Goal: Transaction & Acquisition: Subscribe to service/newsletter

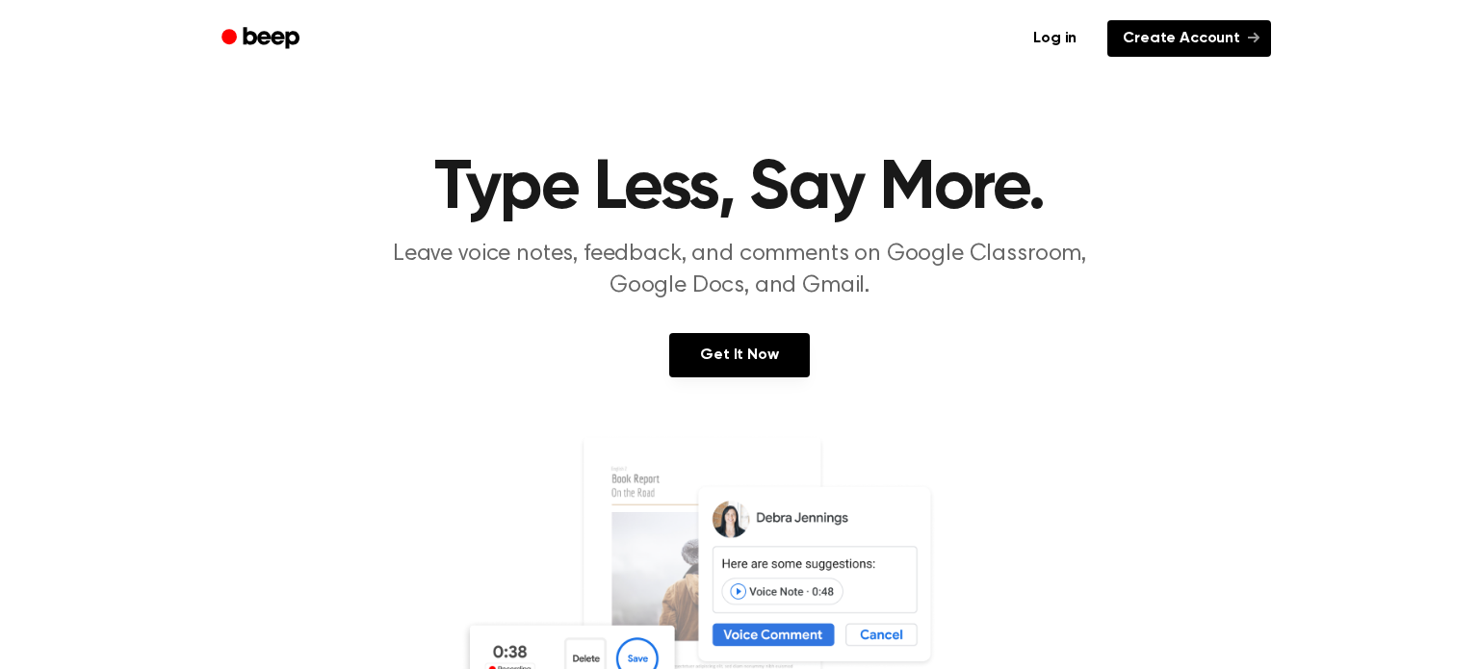
click at [1140, 43] on link "Create Account" at bounding box center [1189, 38] width 164 height 37
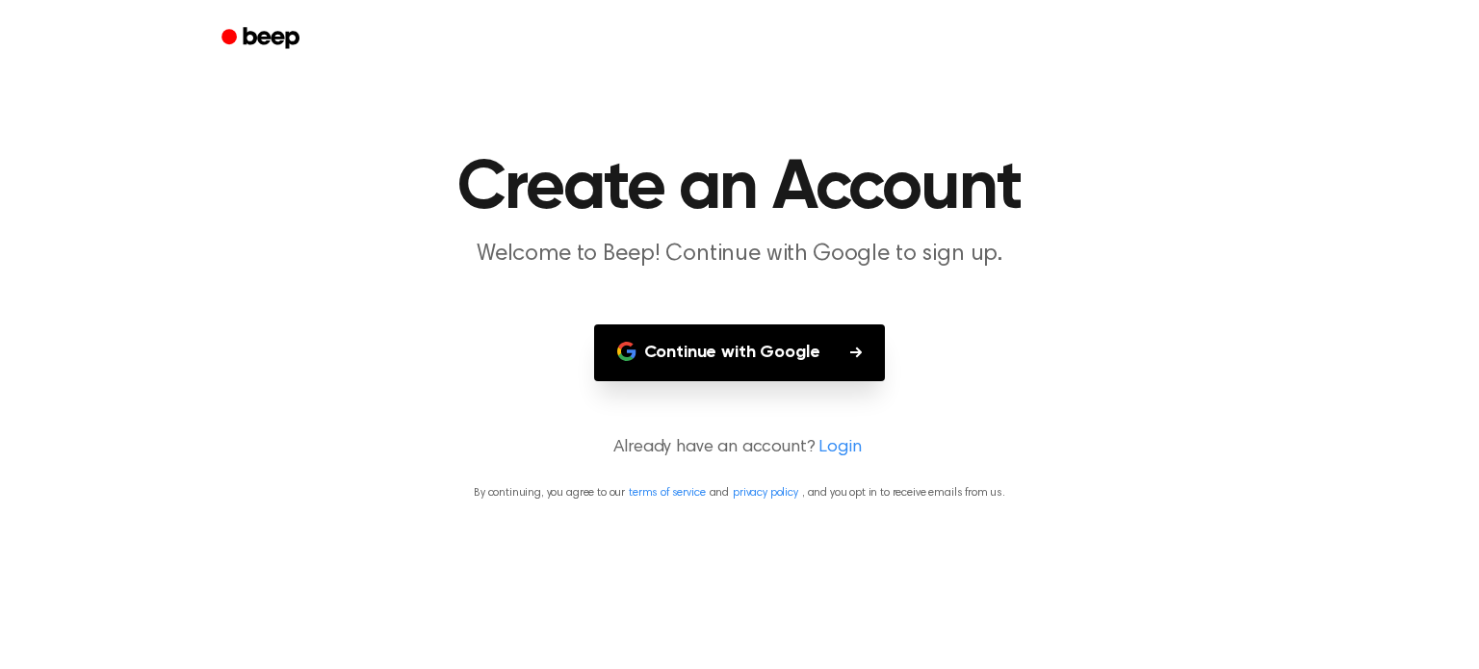
click at [847, 341] on button "Continue with Google" at bounding box center [740, 352] width 292 height 57
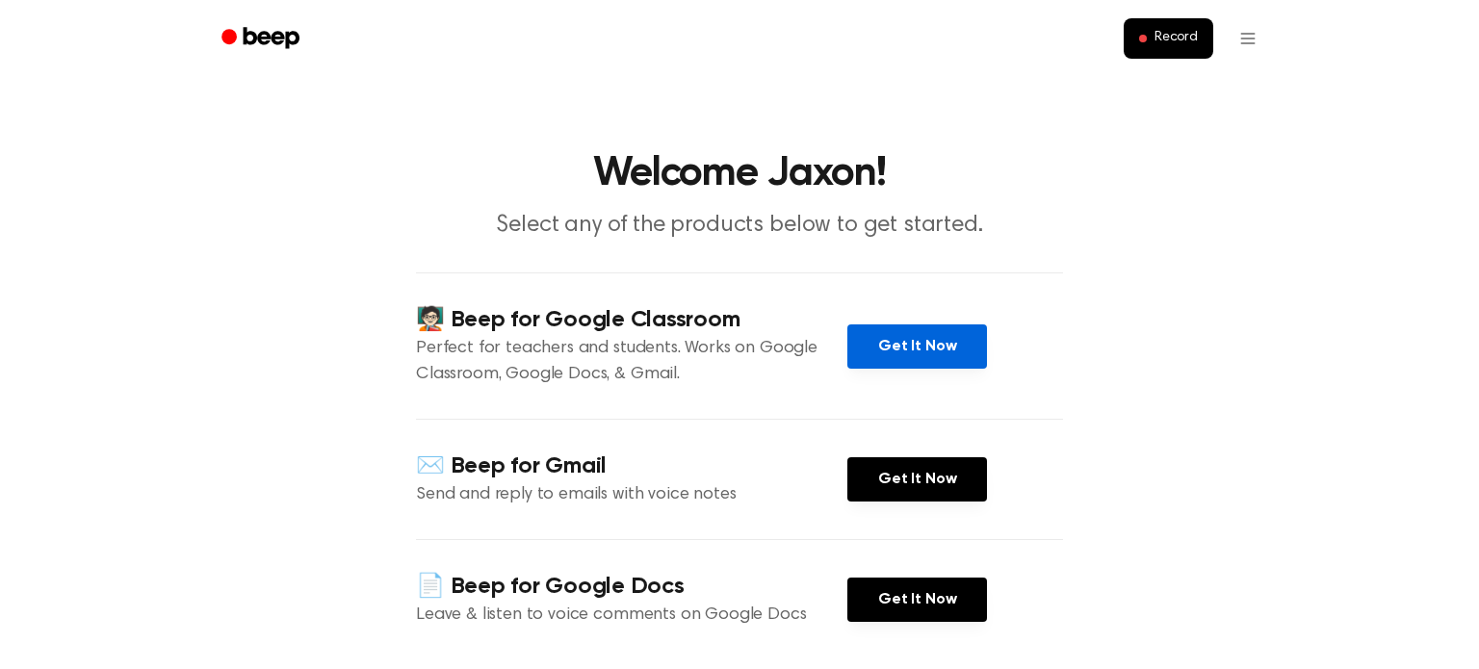
click at [921, 337] on link "Get It Now" at bounding box center [917, 346] width 140 height 44
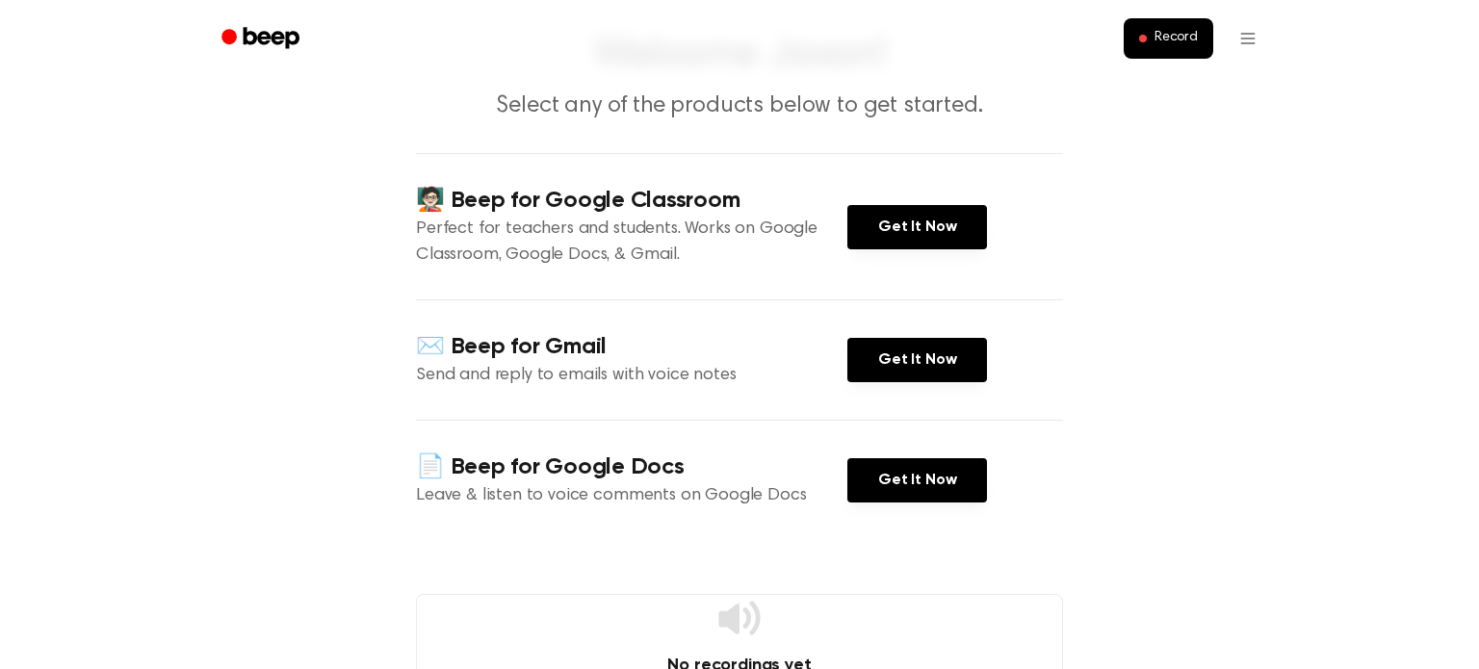
scroll to position [171, 0]
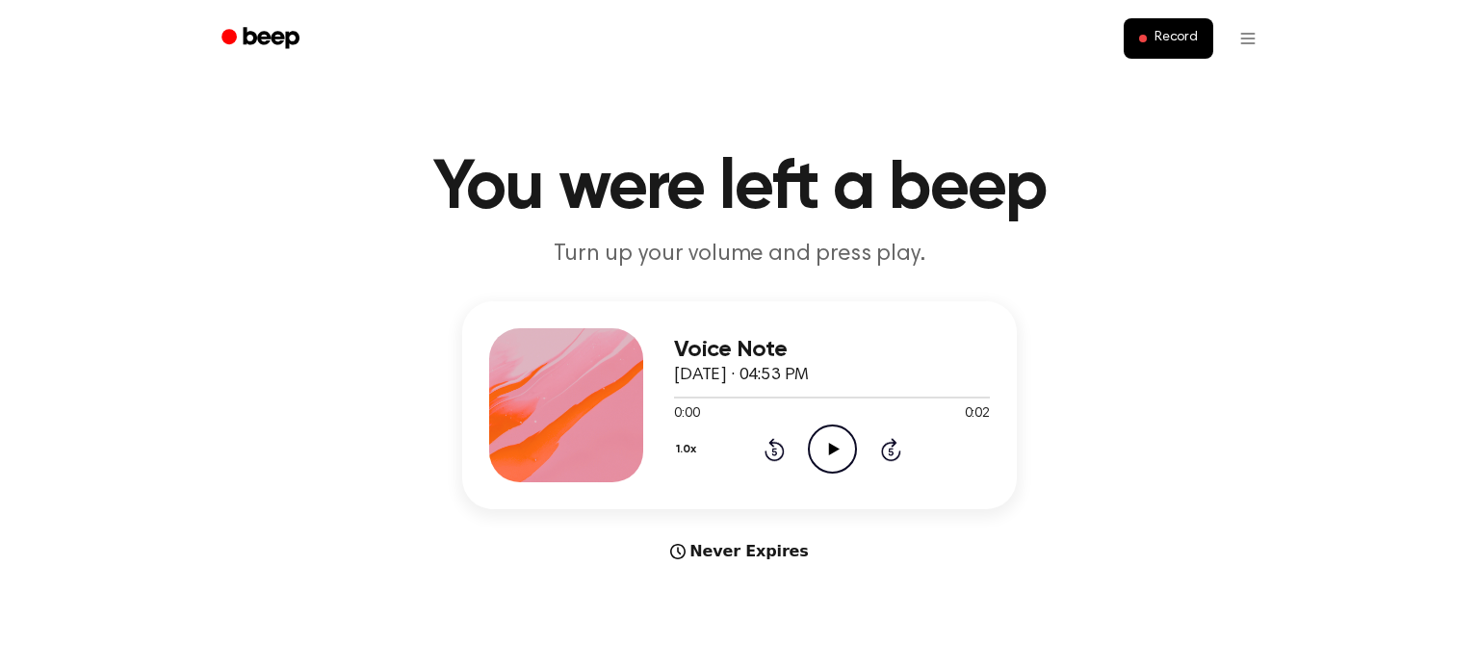
click at [817, 444] on icon "Play Audio" at bounding box center [832, 449] width 49 height 49
click at [832, 454] on icon "Play Audio" at bounding box center [832, 449] width 49 height 49
click at [832, 454] on icon "Pause Audio" at bounding box center [832, 449] width 49 height 49
